Goal: Complete application form

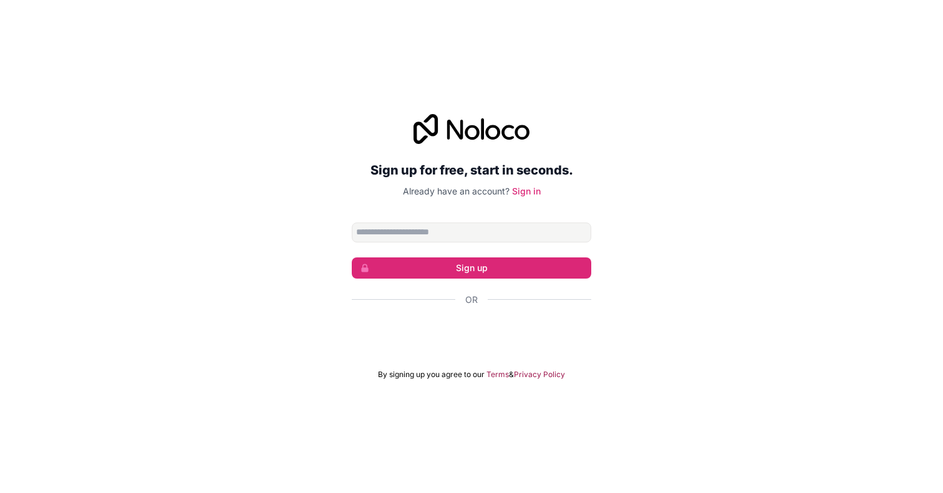
click at [528, 337] on div "Google 계정으로 로그인. 새 탭에서 열림" at bounding box center [471, 333] width 239 height 27
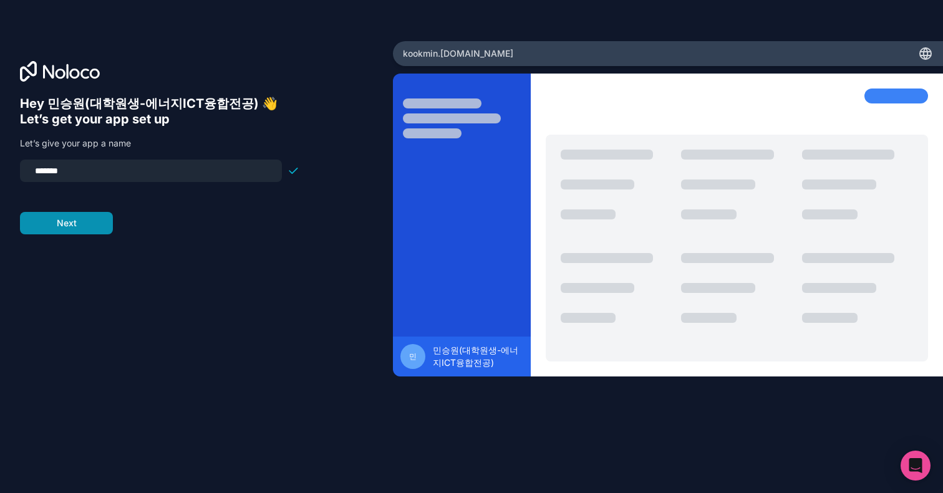
click at [93, 221] on button "Next" at bounding box center [66, 223] width 93 height 22
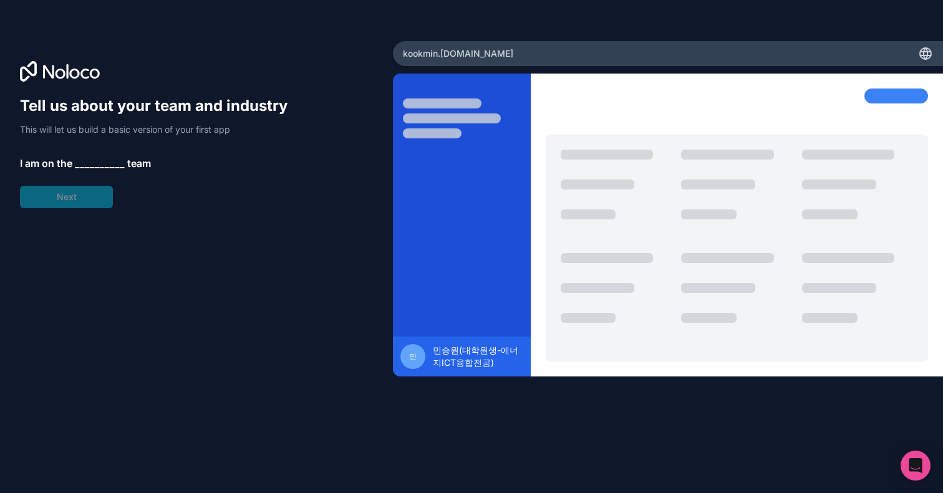
click at [105, 163] on span "__________" at bounding box center [100, 163] width 50 height 15
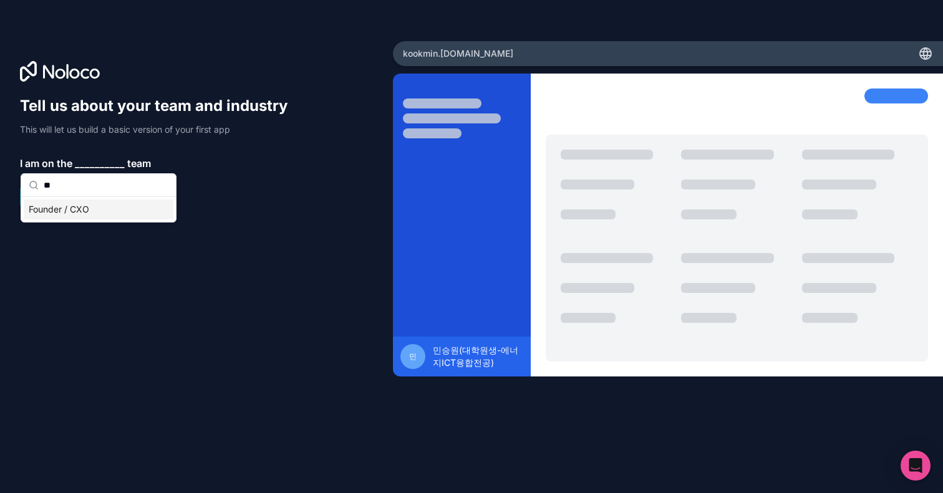
type input "*"
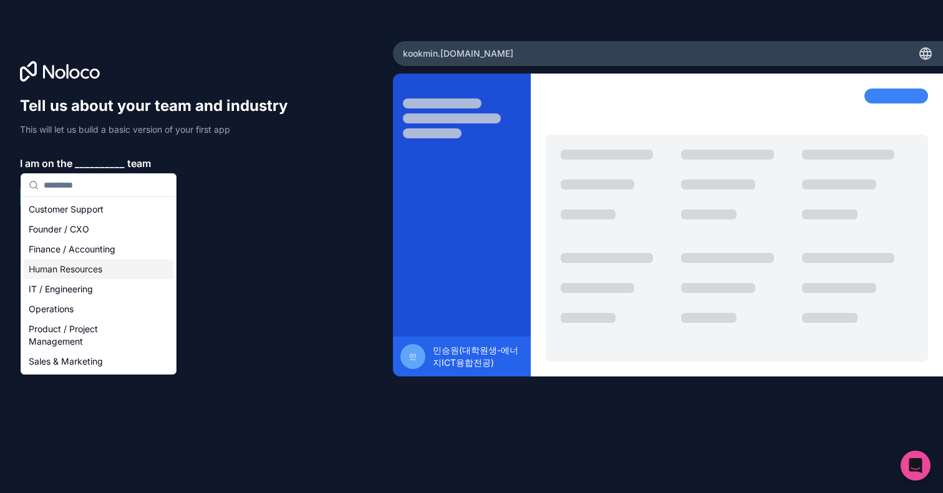
click at [85, 272] on div "Human Resources" at bounding box center [99, 269] width 150 height 20
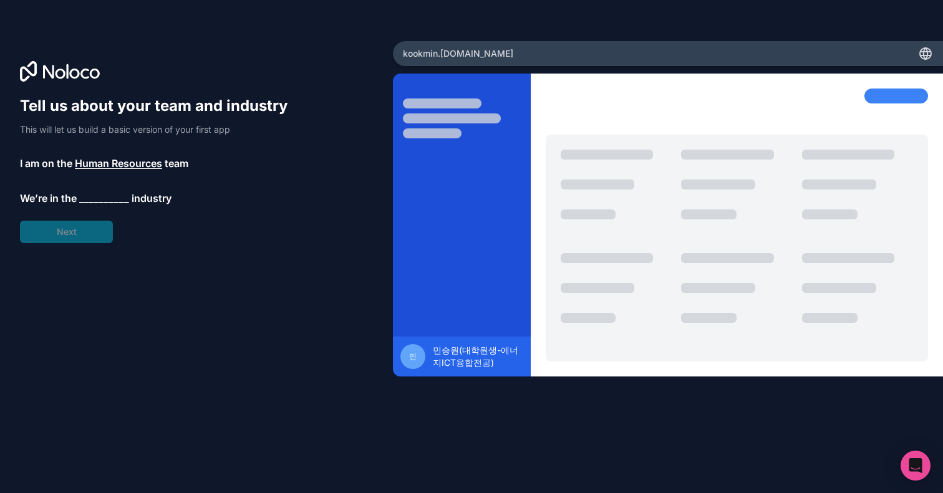
click at [104, 196] on span "__________" at bounding box center [104, 198] width 50 height 15
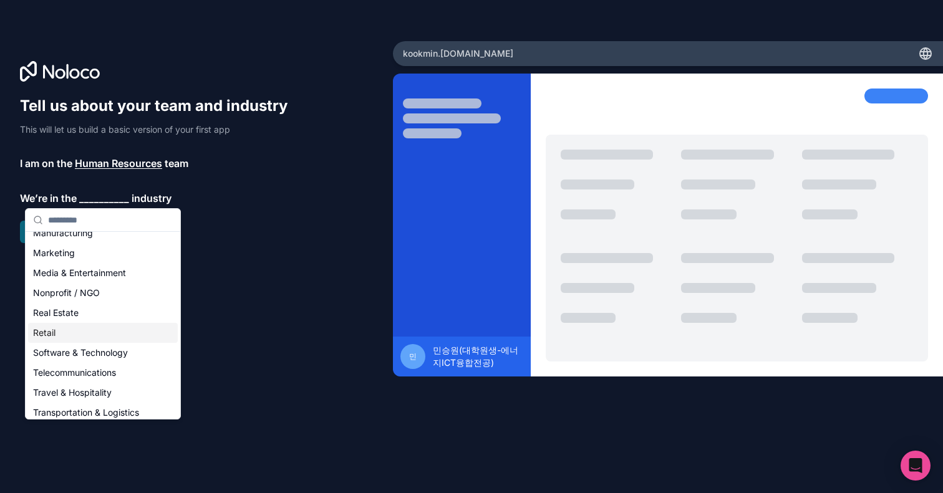
scroll to position [196, 0]
click at [90, 327] on div "Retail" at bounding box center [103, 328] width 150 height 20
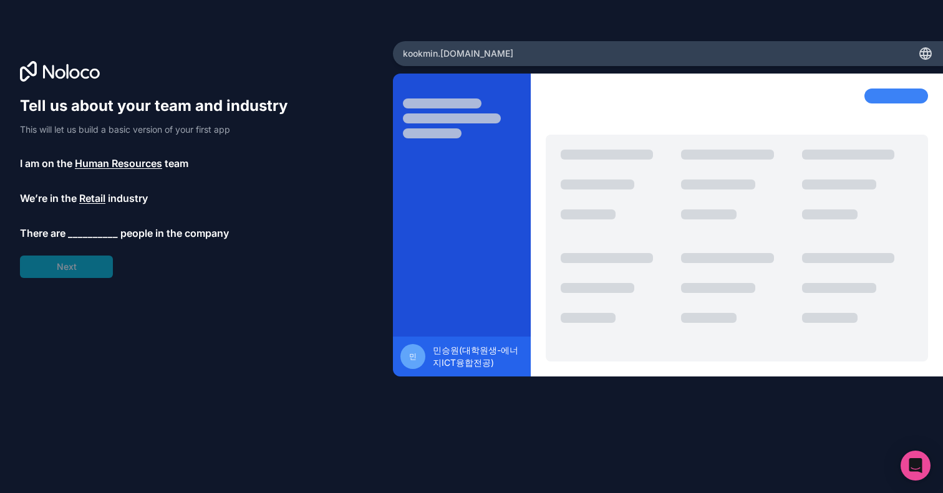
click at [107, 170] on span "Human Resources" at bounding box center [118, 163] width 87 height 15
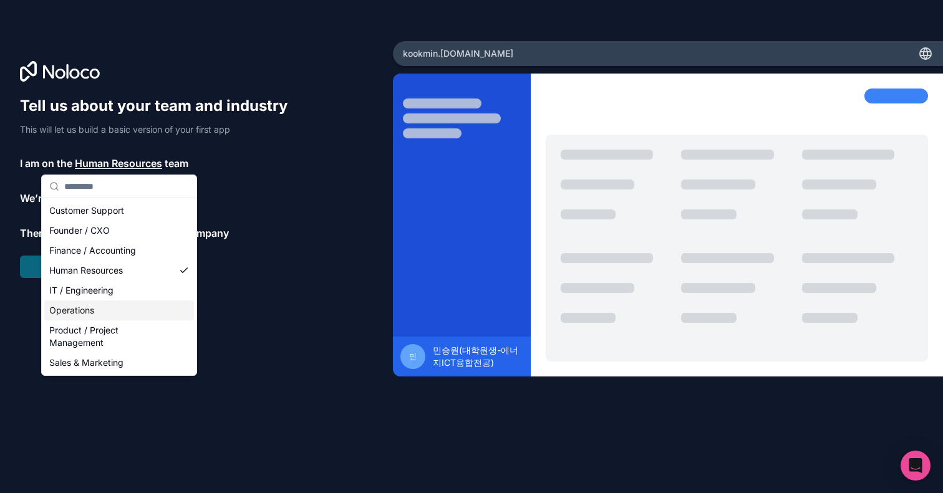
scroll to position [0, 0]
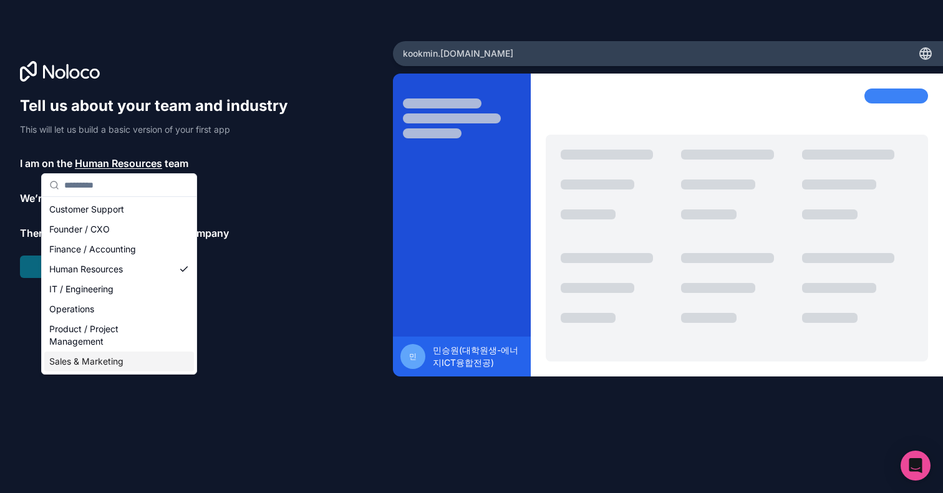
click at [105, 368] on div "Sales & Marketing" at bounding box center [119, 362] width 150 height 20
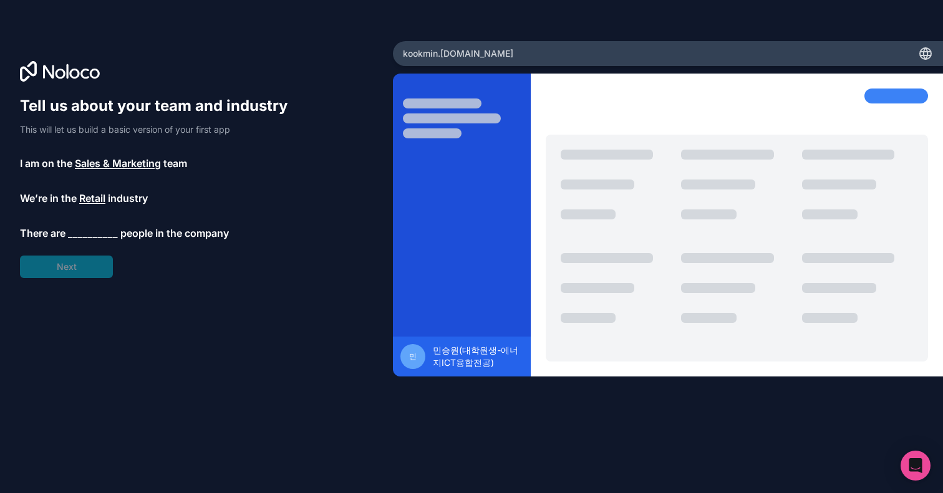
click at [102, 198] on span "Retail" at bounding box center [92, 198] width 26 height 15
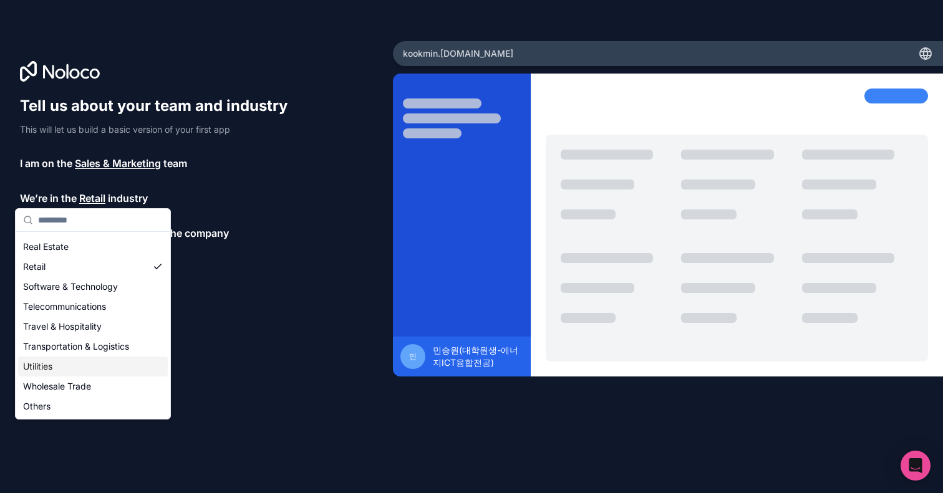
scroll to position [257, 0]
click at [196, 331] on div "Tell us about your team and industry This will let us build a basic version of …" at bounding box center [196, 264] width 353 height 336
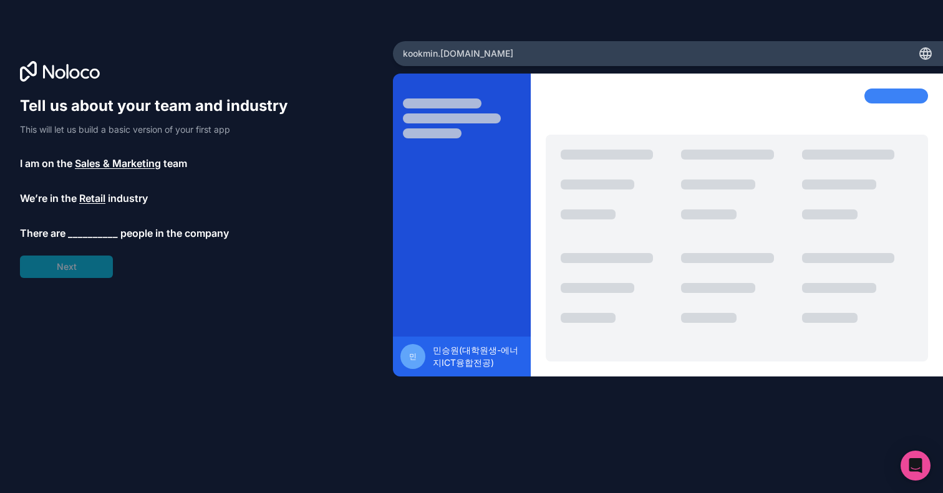
click at [82, 226] on span "__________" at bounding box center [93, 233] width 50 height 15
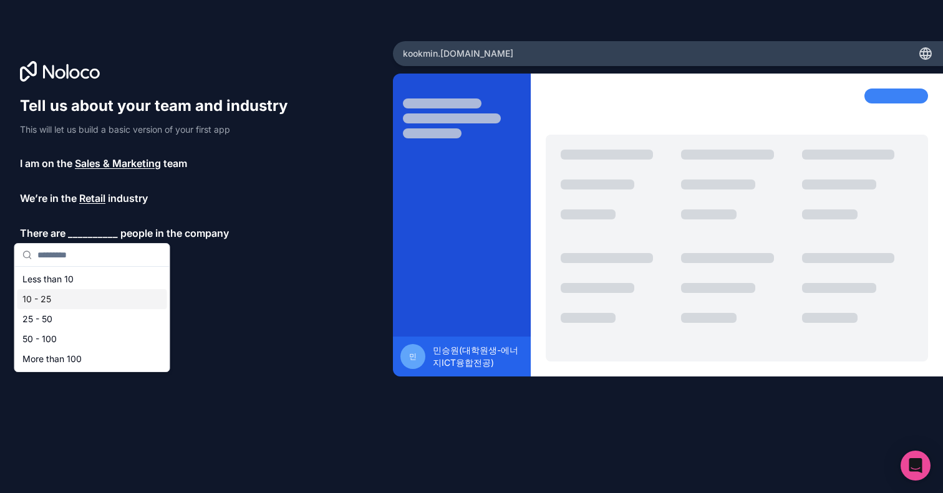
click at [78, 303] on div "10 - 25" at bounding box center [92, 299] width 150 height 20
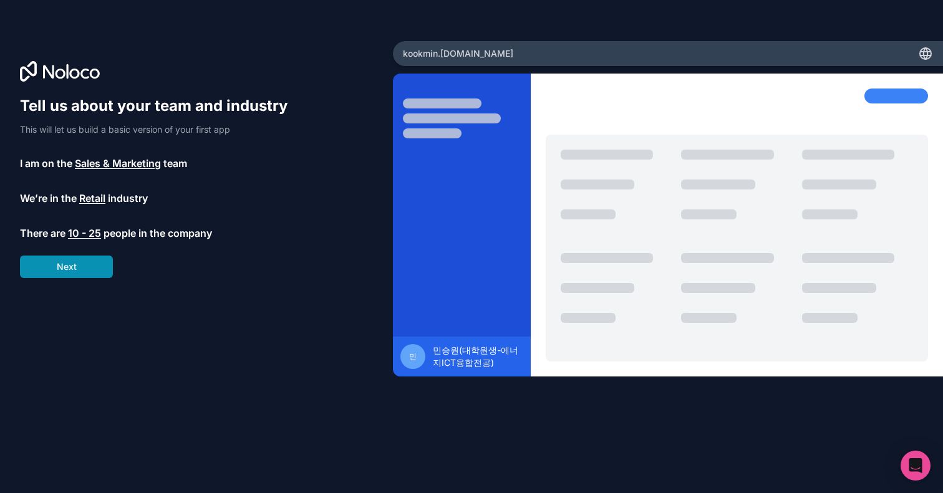
click at [83, 273] on button "Next" at bounding box center [66, 267] width 93 height 22
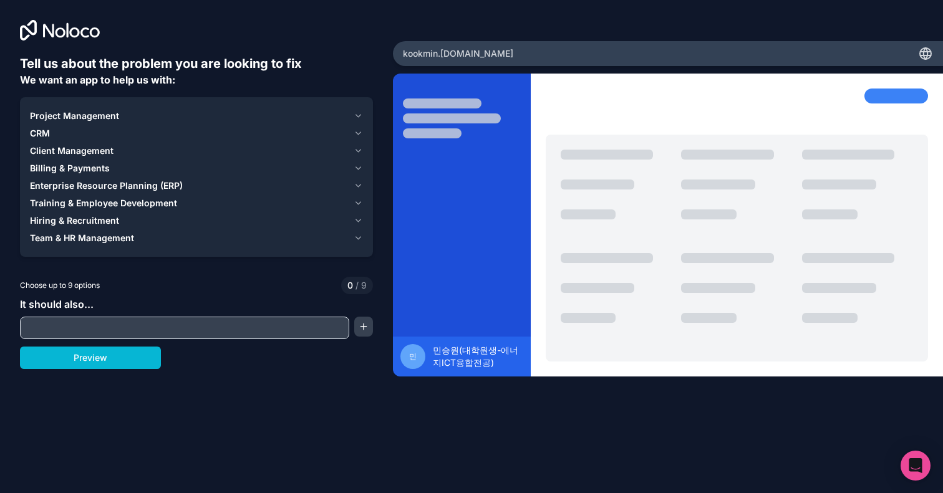
click at [107, 117] on span "Project Management" at bounding box center [74, 116] width 89 height 12
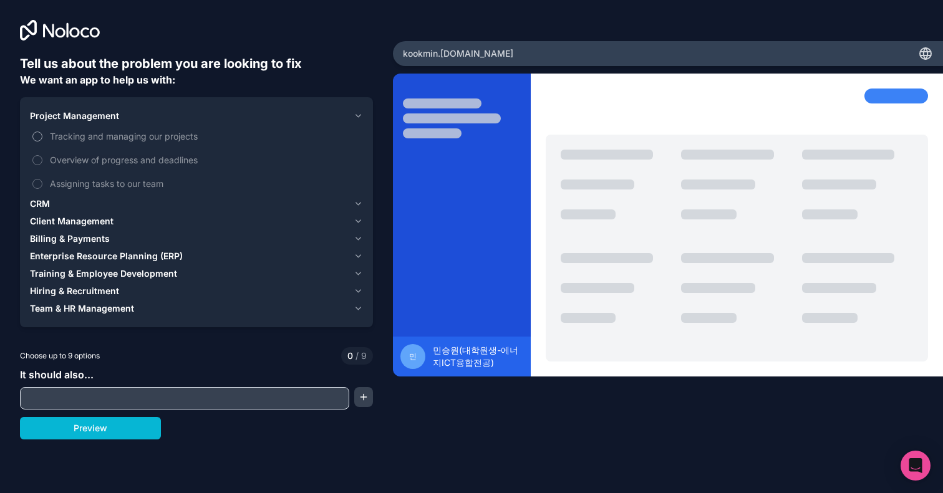
click at [105, 141] on span "Tracking and managing our projects" at bounding box center [205, 136] width 311 height 13
click at [42, 141] on button "Tracking and managing our projects" at bounding box center [37, 137] width 10 height 10
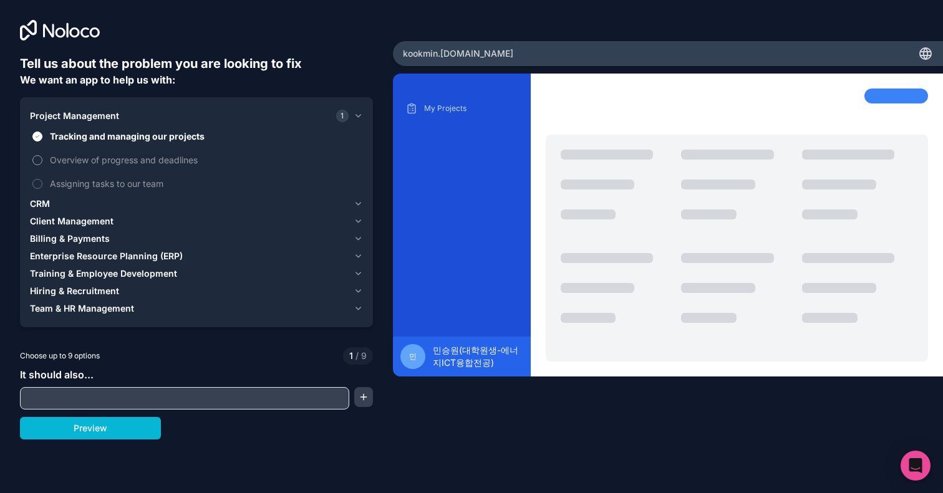
click at [105, 163] on span "Overview of progress and deadlines" at bounding box center [205, 159] width 311 height 13
click at [42, 163] on button "Overview of progress and deadlines" at bounding box center [37, 160] width 10 height 10
click at [105, 189] on span "Assigning tasks to our team" at bounding box center [205, 183] width 311 height 13
click at [42, 189] on button "Assigning tasks to our team" at bounding box center [37, 184] width 10 height 10
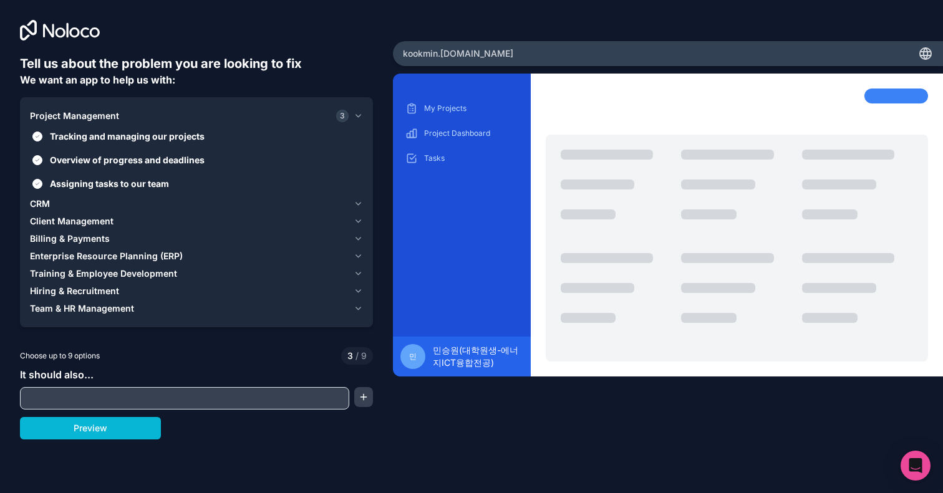
click at [44, 199] on span "CRM" at bounding box center [40, 204] width 20 height 12
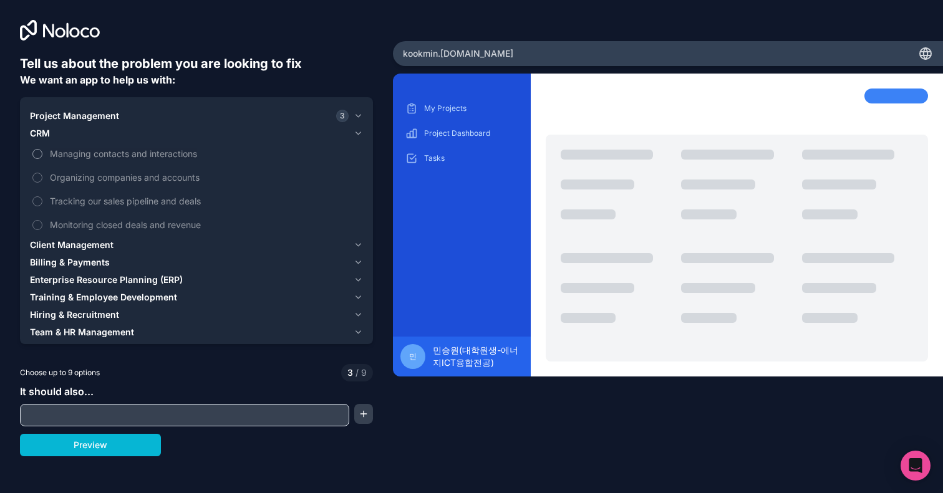
click at [85, 158] on span "Managing contacts and interactions" at bounding box center [205, 153] width 311 height 13
click at [42, 158] on button "Managing contacts and interactions" at bounding box center [37, 154] width 10 height 10
click at [85, 172] on span "Organizing companies and accounts" at bounding box center [205, 177] width 311 height 13
click at [42, 173] on button "Organizing companies and accounts" at bounding box center [37, 178] width 10 height 10
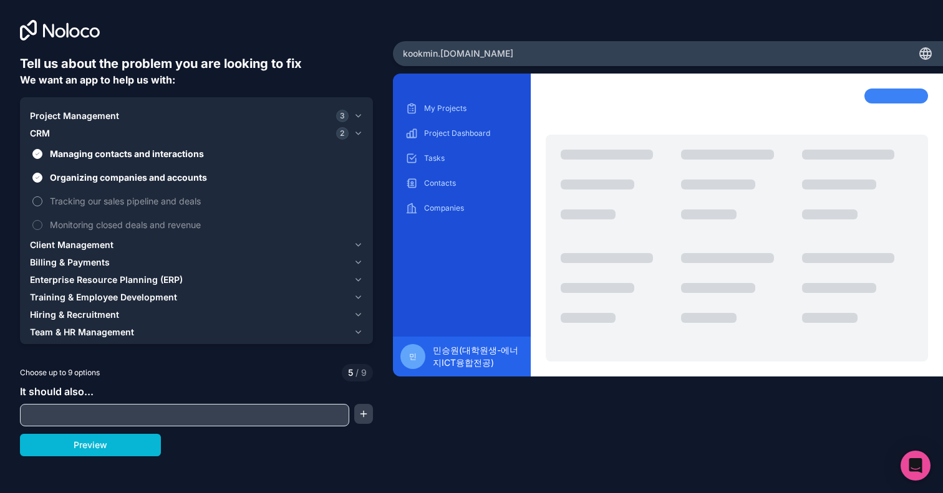
click at [85, 193] on label "Tracking our sales pipeline and deals" at bounding box center [196, 201] width 333 height 23
click at [42, 196] on button "Tracking our sales pipeline and deals" at bounding box center [37, 201] width 10 height 10
click at [85, 218] on span "Monitoring closed deals and revenue" at bounding box center [205, 224] width 311 height 13
click at [42, 220] on button "Monitoring closed deals and revenue" at bounding box center [37, 225] width 10 height 10
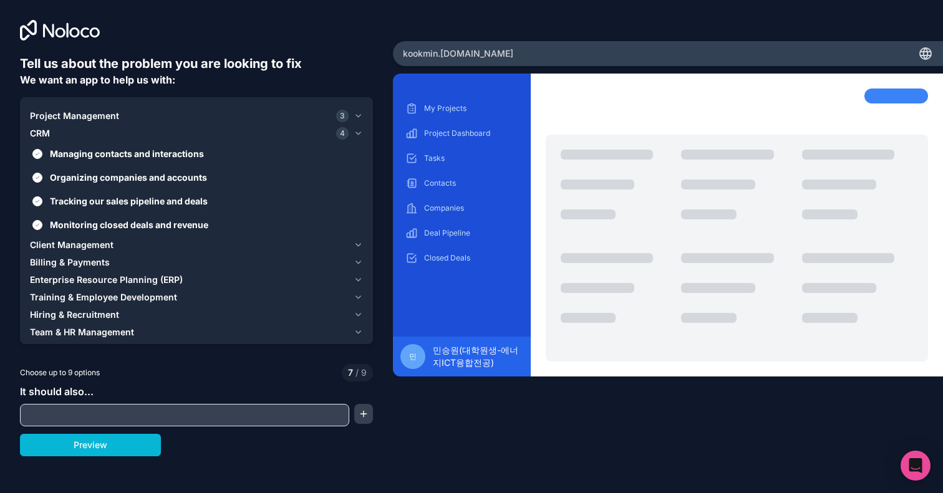
click at [92, 283] on span "Enterprise Resource Planning (ERP)" at bounding box center [106, 280] width 153 height 12
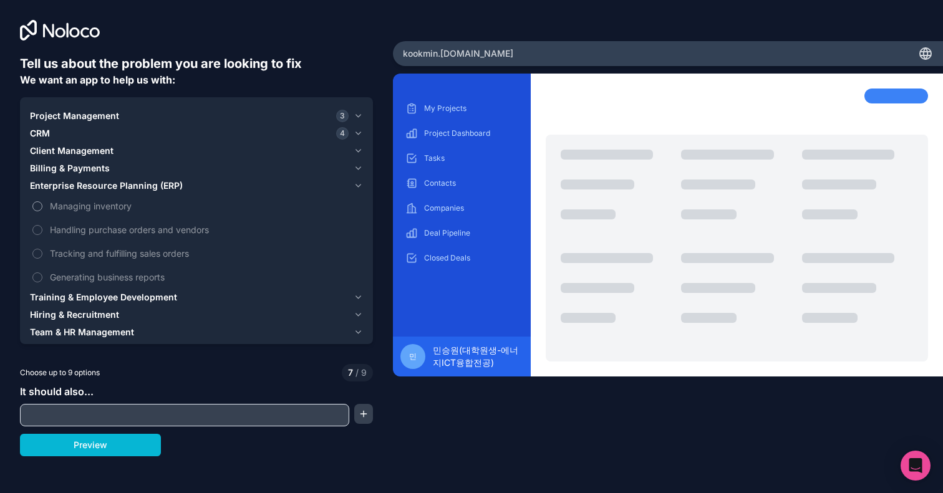
click at [107, 207] on span "Managing inventory" at bounding box center [205, 206] width 311 height 13
click at [42, 207] on button "Managing inventory" at bounding box center [37, 206] width 10 height 10
click at [104, 226] on span "Handling purchase orders and vendors" at bounding box center [205, 229] width 311 height 13
click at [42, 226] on button "Handling purchase orders and vendors" at bounding box center [37, 230] width 10 height 10
click at [103, 250] on span "Tracking and fulfilling sales orders" at bounding box center [205, 253] width 311 height 13
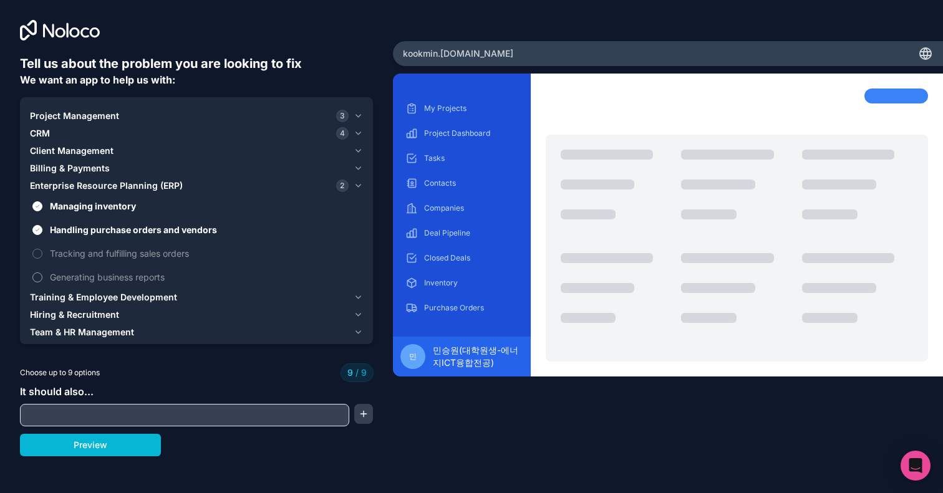
click at [102, 269] on label "Generating business reports" at bounding box center [196, 277] width 333 height 23
click at [108, 256] on span "Tracking and fulfilling sales orders" at bounding box center [205, 253] width 311 height 13
click at [107, 258] on span "Tracking and fulfilling sales orders" at bounding box center [205, 253] width 311 height 13
click at [42, 253] on label "Tracking and fulfilling sales orders" at bounding box center [196, 253] width 333 height 23
click at [94, 118] on span "Project Management" at bounding box center [74, 116] width 89 height 12
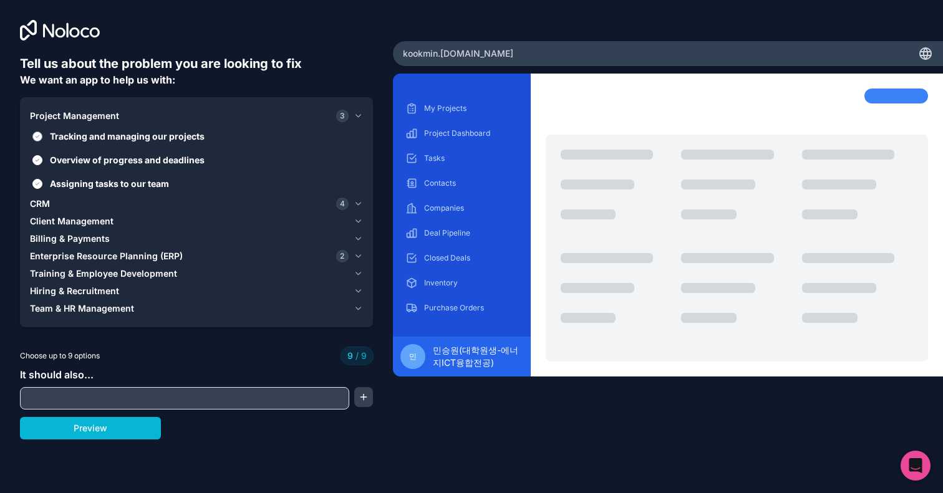
click at [88, 135] on span "Tracking and managing our projects" at bounding box center [205, 136] width 311 height 13
click at [42, 135] on button "Tracking and managing our projects" at bounding box center [37, 137] width 10 height 10
click at [82, 159] on span "Overview of progress and deadlines" at bounding box center [205, 159] width 311 height 13
click at [42, 159] on button "Overview of progress and deadlines" at bounding box center [37, 160] width 10 height 10
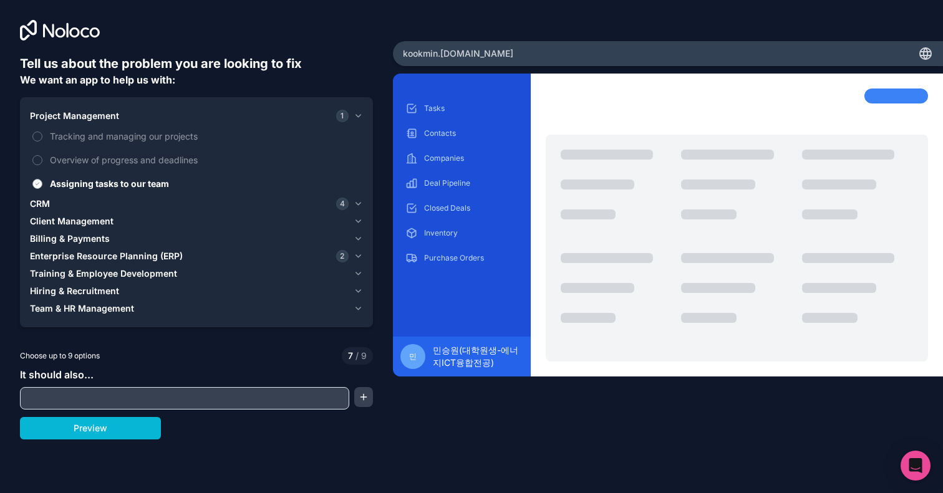
click at [80, 185] on span "Assigning tasks to our team" at bounding box center [205, 183] width 311 height 13
click at [42, 185] on button "Assigning tasks to our team" at bounding box center [37, 184] width 10 height 10
click at [73, 205] on div "CRM 4" at bounding box center [189, 204] width 319 height 12
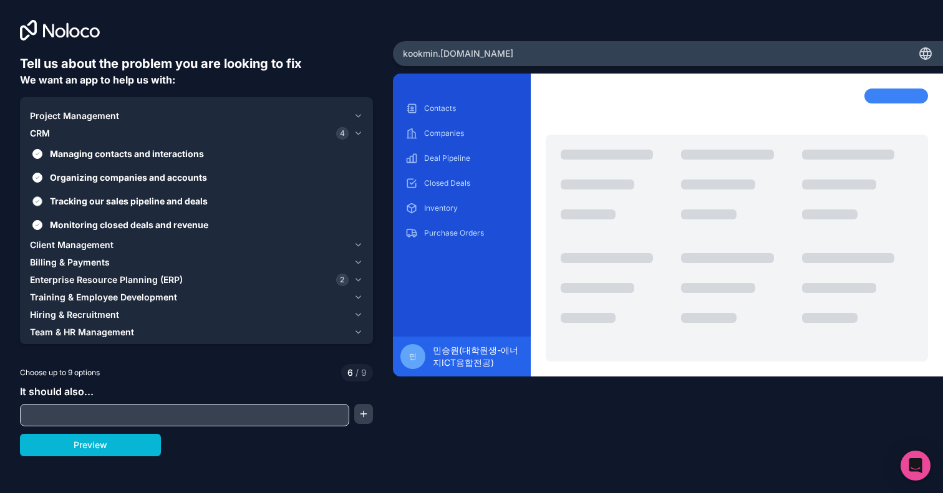
click at [102, 205] on span "Tracking our sales pipeline and deals" at bounding box center [205, 201] width 311 height 13
click at [42, 205] on button "Tracking our sales pipeline and deals" at bounding box center [37, 201] width 10 height 10
click at [99, 231] on span "Monitoring closed deals and revenue" at bounding box center [205, 224] width 311 height 13
click at [42, 230] on button "Monitoring closed deals and revenue" at bounding box center [37, 225] width 10 height 10
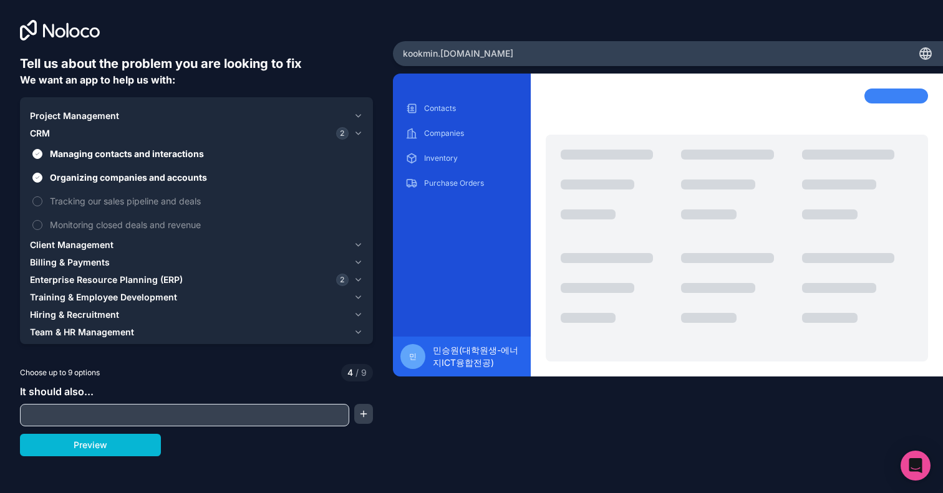
click at [95, 247] on span "Client Management" at bounding box center [72, 245] width 84 height 12
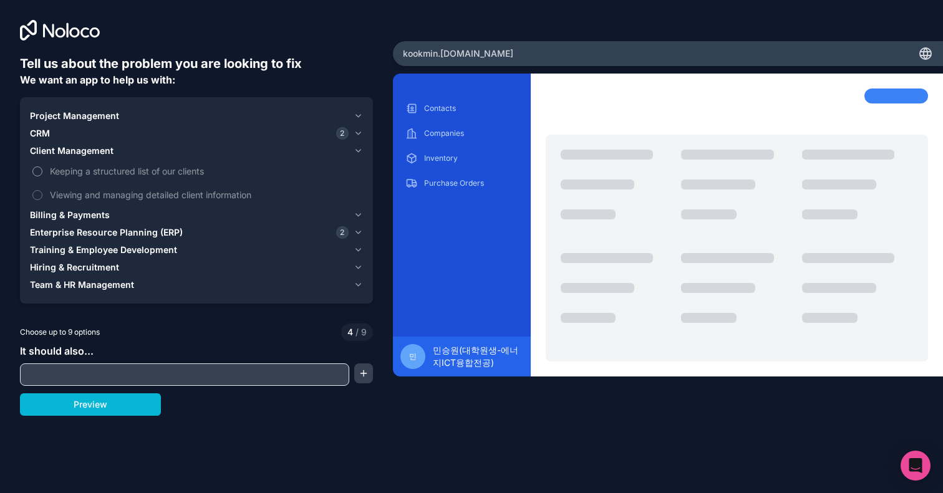
click at [109, 181] on label "Keeping a structured list of our clients" at bounding box center [196, 171] width 333 height 23
click at [42, 176] on button "Keeping a structured list of our clients" at bounding box center [37, 172] width 10 height 10
click at [94, 230] on span "Enterprise Resource Planning (ERP)" at bounding box center [106, 232] width 153 height 12
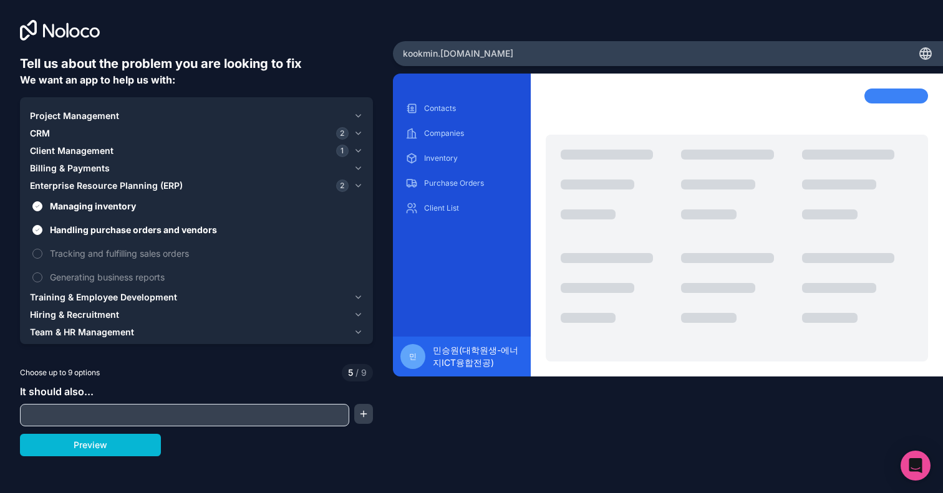
click at [105, 299] on span "Training & Employee Development" at bounding box center [103, 297] width 147 height 12
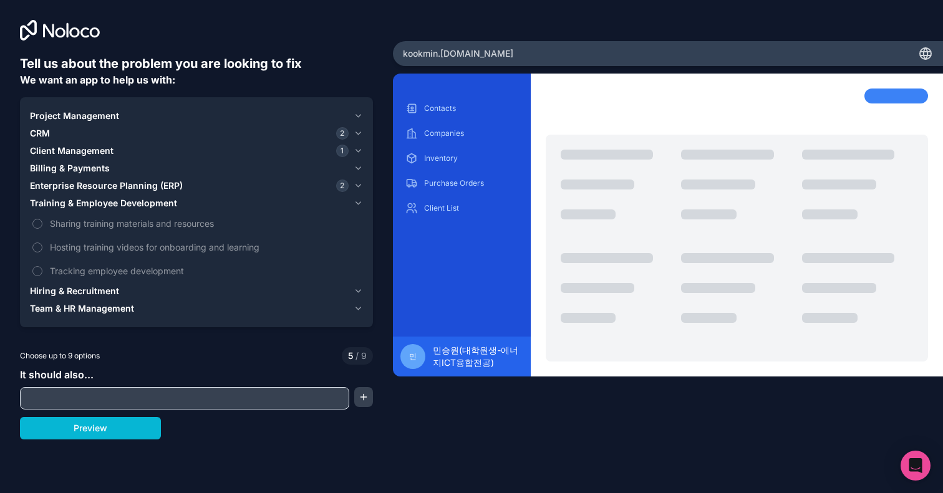
click at [107, 289] on span "Hiring & Recruitment" at bounding box center [74, 291] width 89 height 12
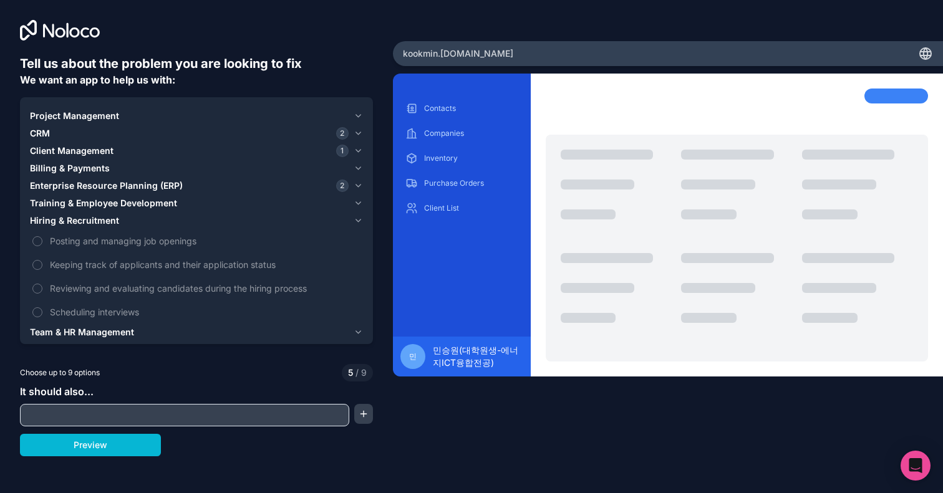
click at [103, 331] on span "Team & HR Management" at bounding box center [82, 332] width 104 height 12
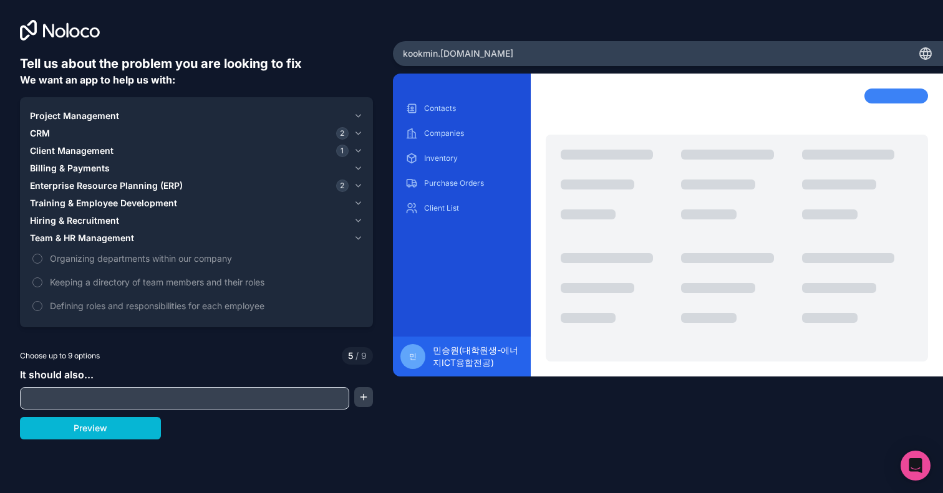
click at [119, 392] on input "text" at bounding box center [184, 398] width 323 height 17
type input "**********"
click at [365, 396] on button "button" at bounding box center [363, 397] width 19 height 20
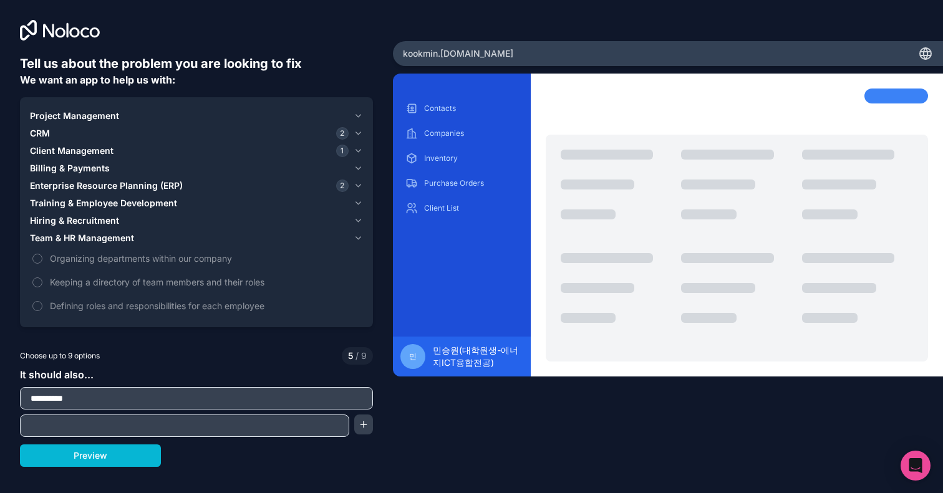
click at [313, 405] on input "**********" at bounding box center [196, 398] width 347 height 17
click at [236, 430] on input "text" at bounding box center [184, 425] width 323 height 17
click at [53, 400] on input "**********" at bounding box center [196, 398] width 347 height 17
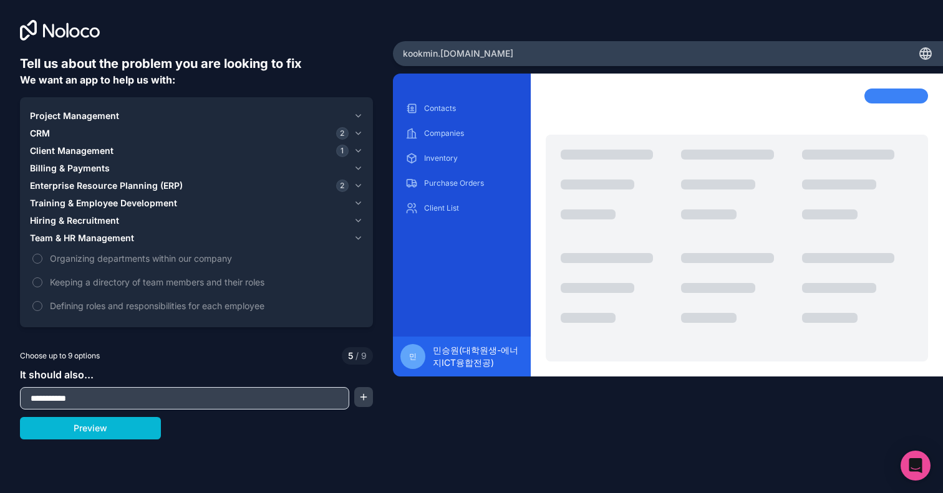
click at [179, 391] on input "**********" at bounding box center [184, 398] width 323 height 17
click at [89, 397] on input "**********" at bounding box center [184, 398] width 323 height 17
type input "**********"
click at [370, 396] on button "button" at bounding box center [363, 397] width 19 height 20
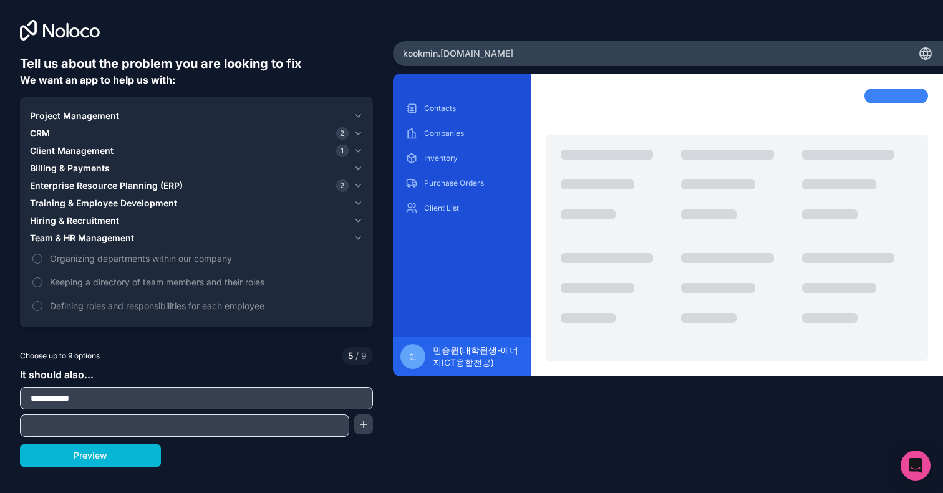
click at [251, 422] on input "text" at bounding box center [184, 425] width 323 height 17
type input "**********"
click at [146, 455] on button "Preview" at bounding box center [90, 456] width 141 height 22
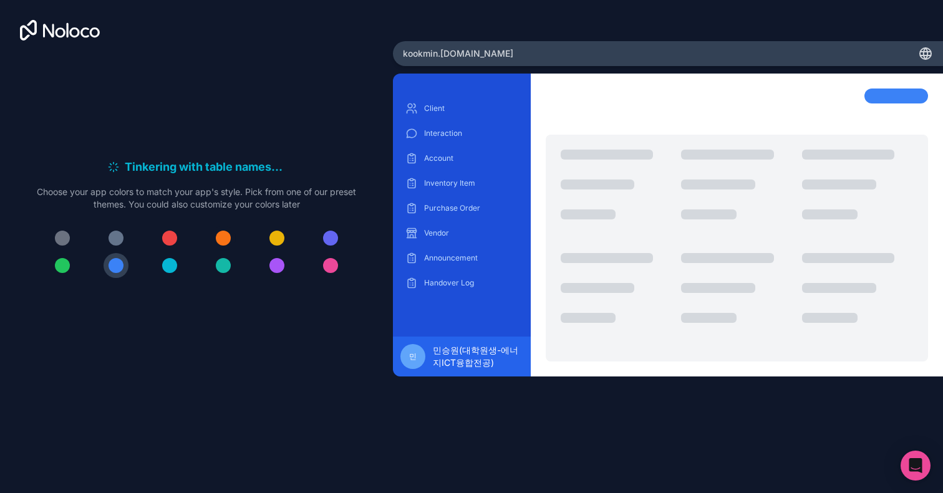
click at [225, 238] on div at bounding box center [223, 238] width 15 height 15
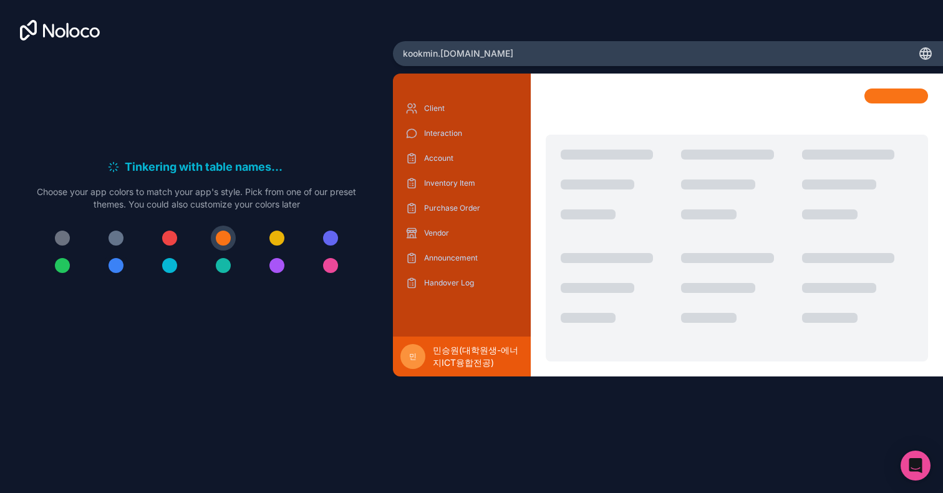
click at [122, 266] on div at bounding box center [116, 265] width 15 height 15
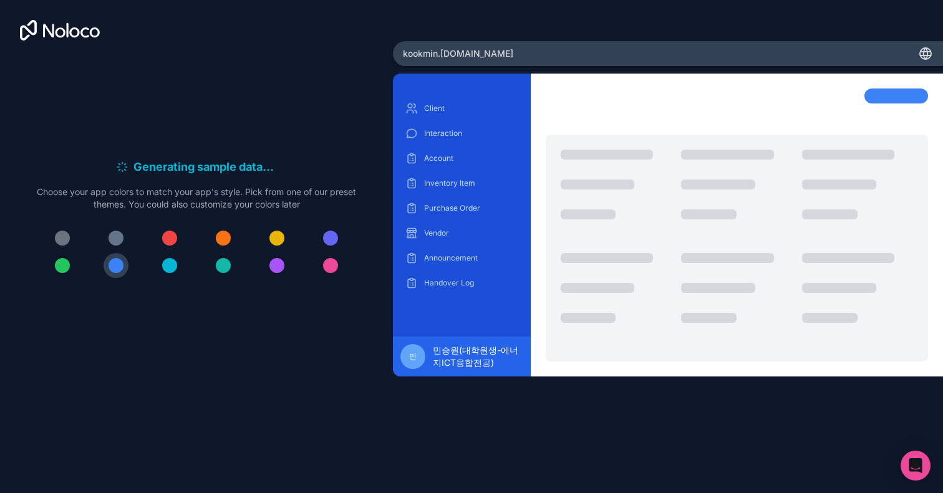
click at [358, 300] on div "Generating sample data . . . Meanwhile, let's personalize it! Choose your app c…" at bounding box center [196, 223] width 353 height 336
click at [611, 64] on div "kookmin .[DOMAIN_NAME]" at bounding box center [668, 53] width 550 height 25
click at [616, 56] on div "kookmin .[DOMAIN_NAME]" at bounding box center [668, 53] width 550 height 25
click at [924, 57] on icon at bounding box center [925, 53] width 2 height 11
click at [808, 72] on div "kookmin .[DOMAIN_NAME] Client Interaction Account Inventory Item Purchase Order…" at bounding box center [668, 246] width 550 height 411
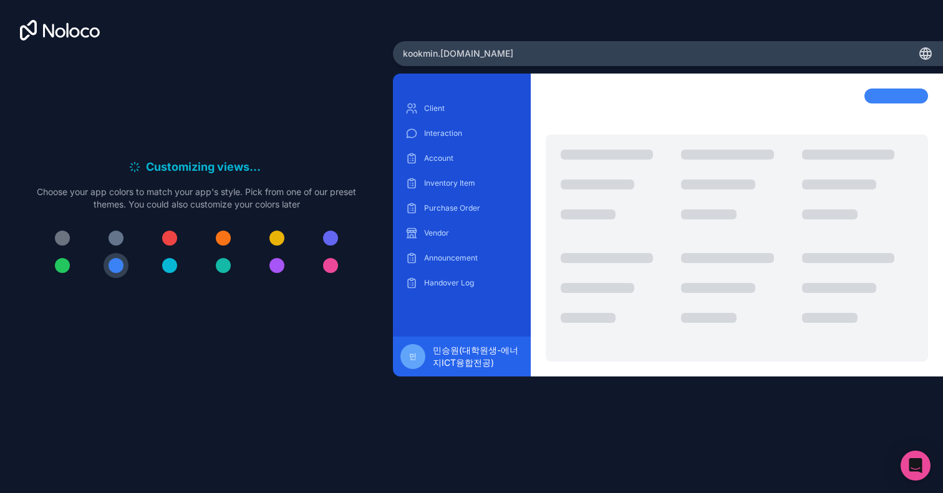
click at [507, 49] on div "kookmin .[DOMAIN_NAME]" at bounding box center [668, 53] width 550 height 25
click at [481, 54] on span "kookmin .[DOMAIN_NAME]" at bounding box center [458, 53] width 110 height 12
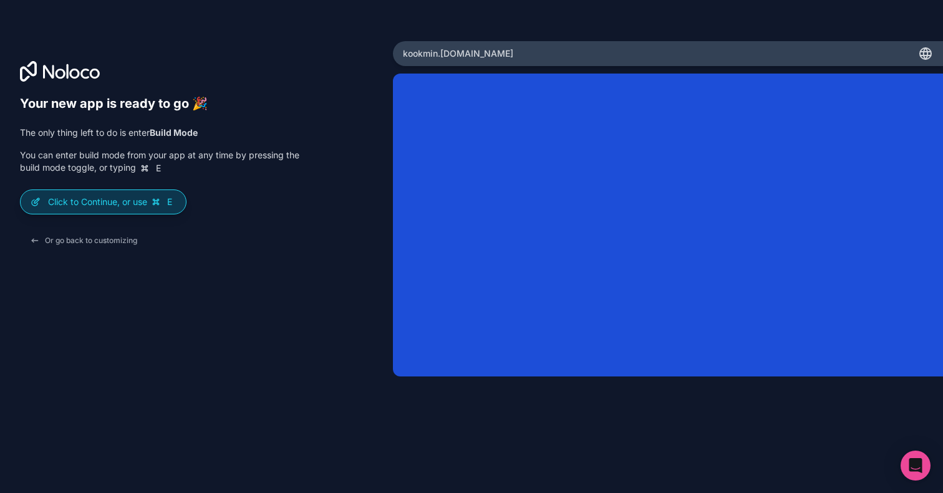
click at [89, 210] on div "Click to Continue, or use E" at bounding box center [103, 202] width 165 height 24
